Goal: Task Accomplishment & Management: Use online tool/utility

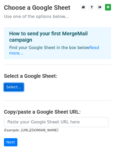
click at [13, 83] on link "Select..." at bounding box center [14, 87] width 20 height 8
click at [11, 83] on link "Select..." at bounding box center [14, 87] width 20 height 8
click at [14, 83] on link "Select..." at bounding box center [14, 87] width 20 height 8
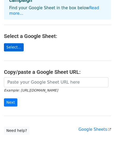
scroll to position [31, 0]
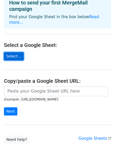
click at [14, 52] on link "Select..." at bounding box center [14, 56] width 20 height 8
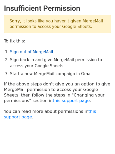
click at [20, 51] on link "Sign out of MergeMail" at bounding box center [31, 52] width 43 height 5
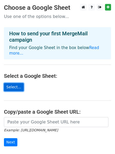
click at [11, 83] on link "Select..." at bounding box center [14, 87] width 20 height 8
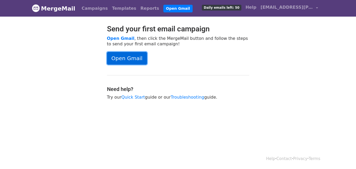
click at [124, 57] on link "Open Gmail" at bounding box center [127, 58] width 40 height 13
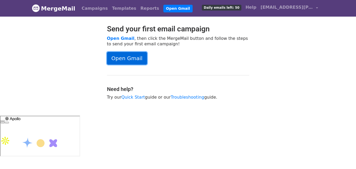
click at [133, 56] on link "Open Gmail" at bounding box center [127, 58] width 40 height 13
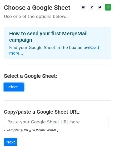
click at [16, 83] on link "Select..." at bounding box center [14, 87] width 20 height 8
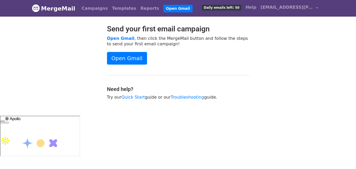
scroll to position [1, 0]
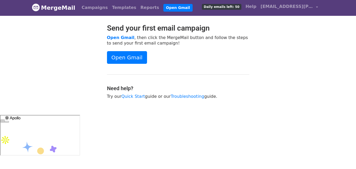
click at [233, 6] on span "Daily emails left: 50" at bounding box center [221, 7] width 39 height 6
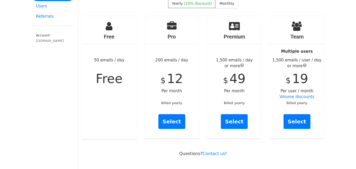
scroll to position [53, 0]
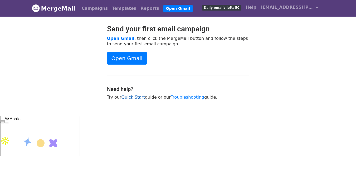
click at [126, 95] on link "Quick Start" at bounding box center [132, 97] width 23 height 5
click at [163, 8] on link "Open Gmail" at bounding box center [177, 9] width 29 height 8
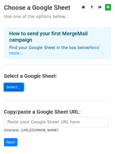
click at [18, 83] on link "Select..." at bounding box center [14, 87] width 20 height 8
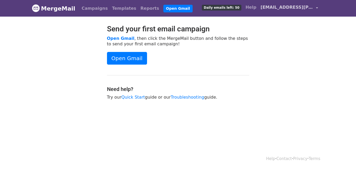
click at [316, 7] on link "[EMAIL_ADDRESS][PERSON_NAME][DOMAIN_NAME]" at bounding box center [289, 8] width 62 height 12
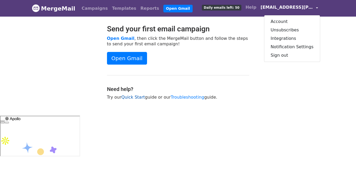
click at [134, 97] on link "Quick Start" at bounding box center [132, 97] width 23 height 5
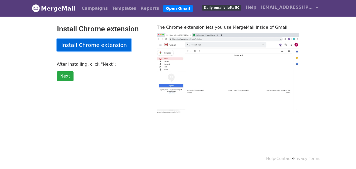
click at [74, 43] on link "Install Chrome extension" at bounding box center [94, 45] width 75 height 13
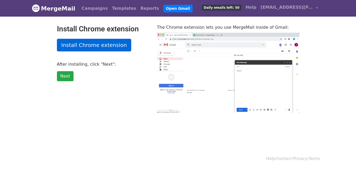
type input "7.5"
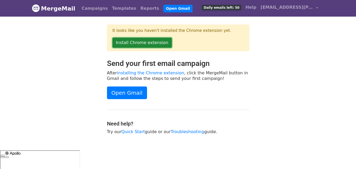
click at [136, 42] on link "Install Chrome extension" at bounding box center [141, 43] width 59 height 10
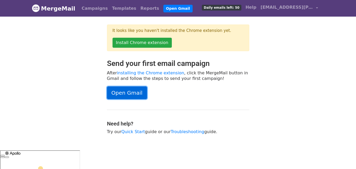
click at [134, 95] on link "Open Gmail" at bounding box center [127, 92] width 40 height 13
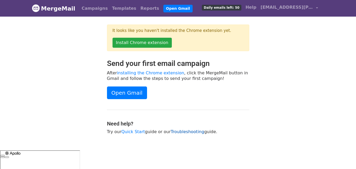
click at [176, 133] on link "Troubleshooting" at bounding box center [187, 131] width 33 height 5
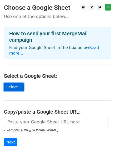
click at [11, 83] on link "Select..." at bounding box center [14, 87] width 20 height 8
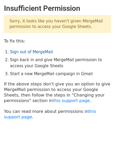
click at [39, 52] on link "Sign out of MergeMail" at bounding box center [31, 52] width 43 height 5
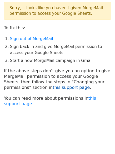
click at [53, 87] on link "this support page" at bounding box center [71, 87] width 37 height 5
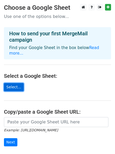
click at [12, 83] on link "Select..." at bounding box center [14, 87] width 20 height 8
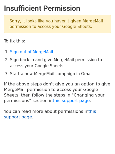
click at [91, 110] on link "this support page" at bounding box center [50, 114] width 92 height 11
